Goal: Task Accomplishment & Management: Complete application form

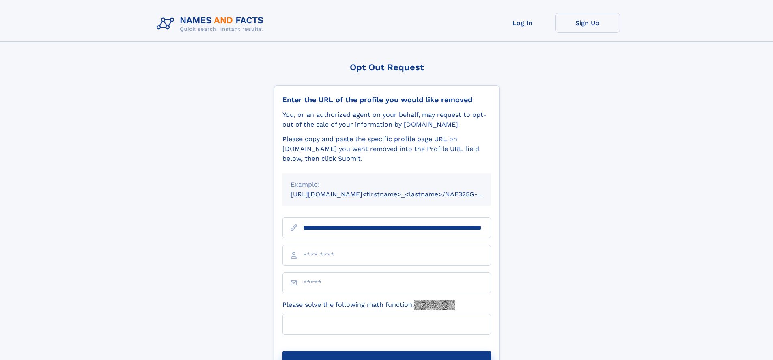
scroll to position [0, 84]
type input "**********"
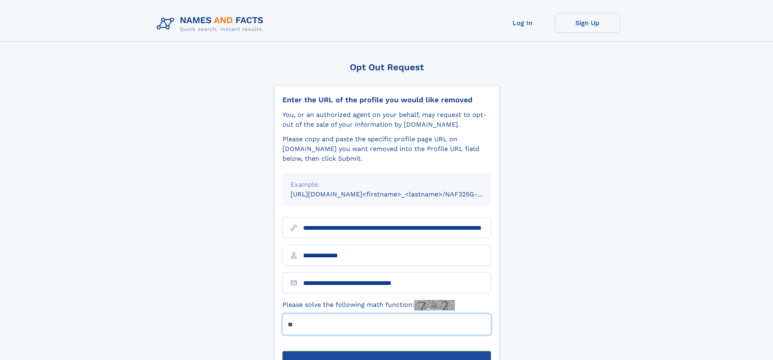
type input "**"
click at [386, 351] on button "Submit Opt Out Request" at bounding box center [386, 364] width 208 height 26
